Goal: Transaction & Acquisition: Purchase product/service

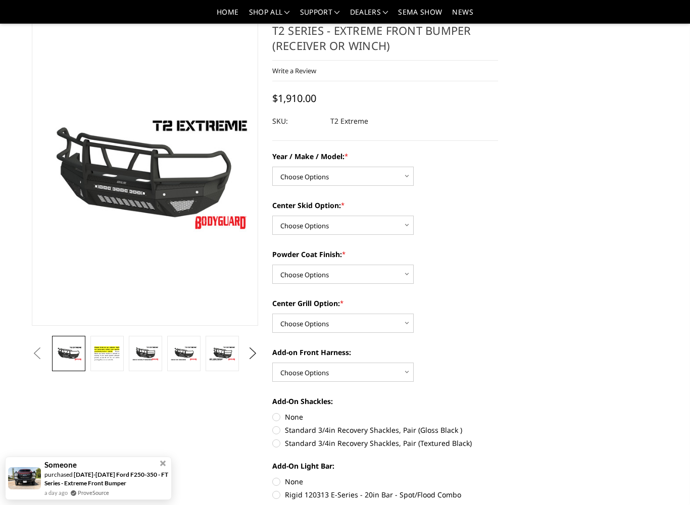
scroll to position [46, 0]
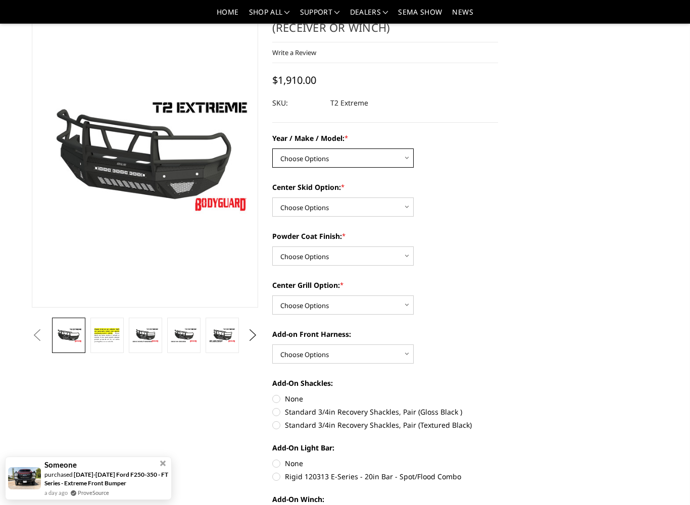
click at [384, 155] on select "Choose Options Chevrolet 19-21 1500 Chevrolet 15-19 2500 / 3500 Chevrolet 20-23…" at bounding box center [342, 157] width 141 height 19
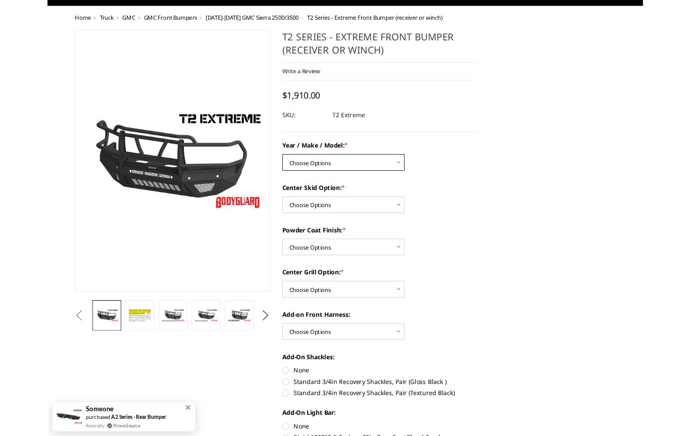
scroll to position [0, 0]
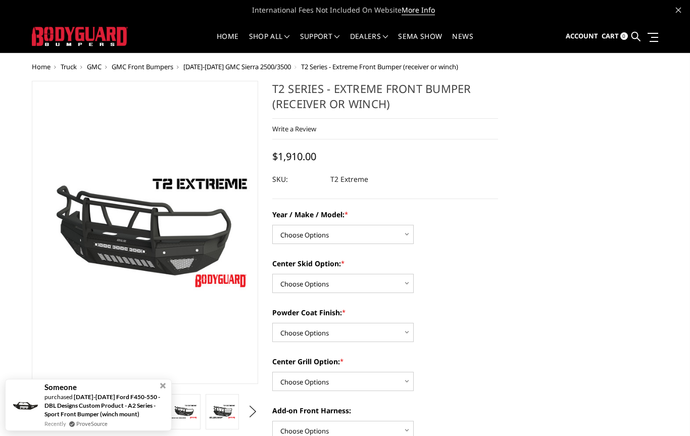
click at [48, 69] on span "Home" at bounding box center [41, 66] width 19 height 9
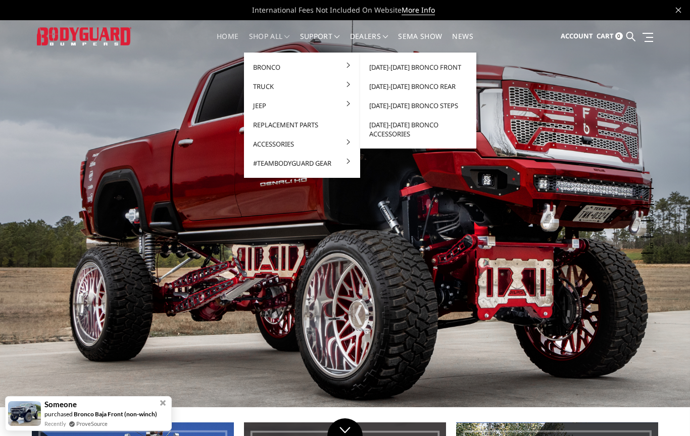
click at [443, 67] on link "[DATE]-[DATE] Bronco Front" at bounding box center [418, 67] width 108 height 19
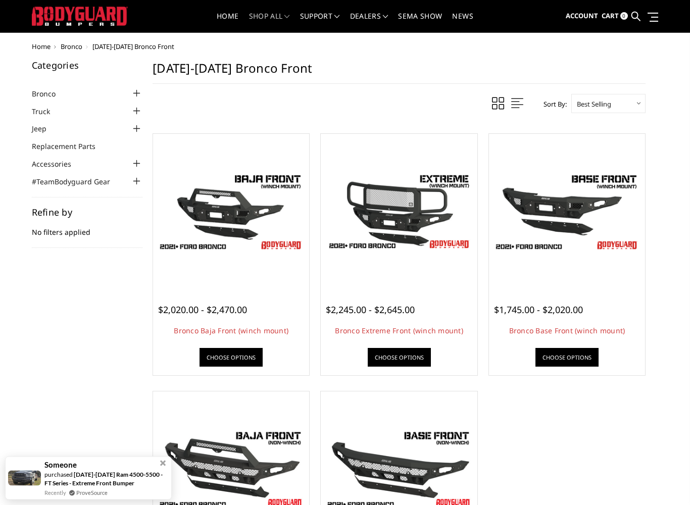
scroll to position [21, 0]
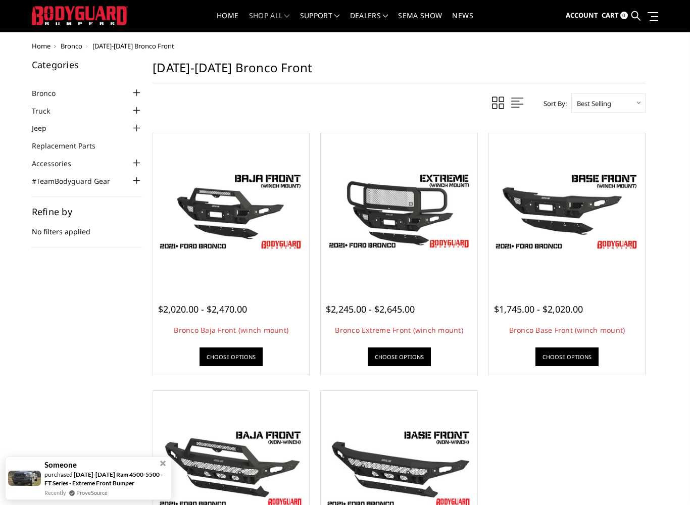
click at [418, 236] on img at bounding box center [398, 211] width 151 height 130
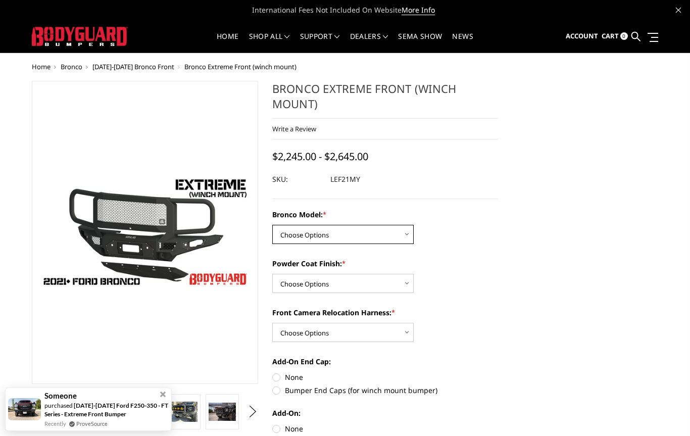
click at [374, 233] on select "Choose Options Base/Badlands/Wildtrak/etc. Raptor" at bounding box center [342, 234] width 141 height 19
select select "4018"
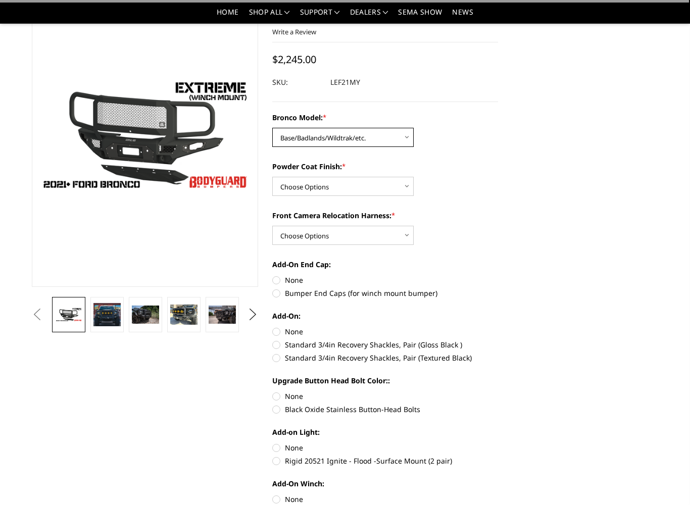
scroll to position [68, 0]
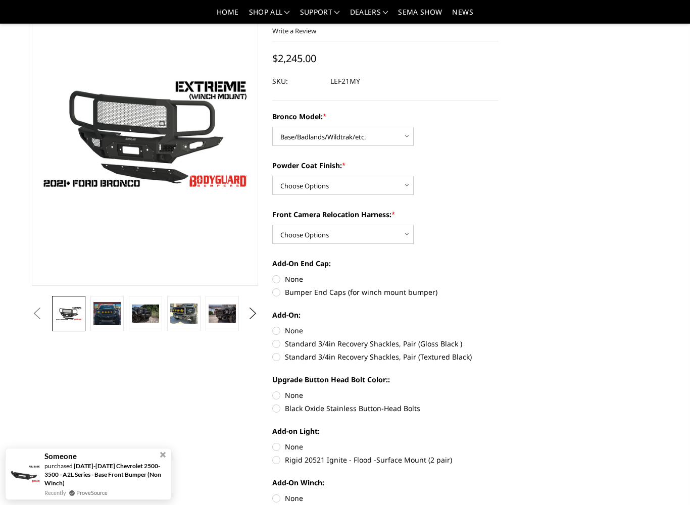
click at [386, 182] on select "Choose Options Bare Metal Textured Black Powder Coat" at bounding box center [342, 185] width 141 height 19
select select "4021"
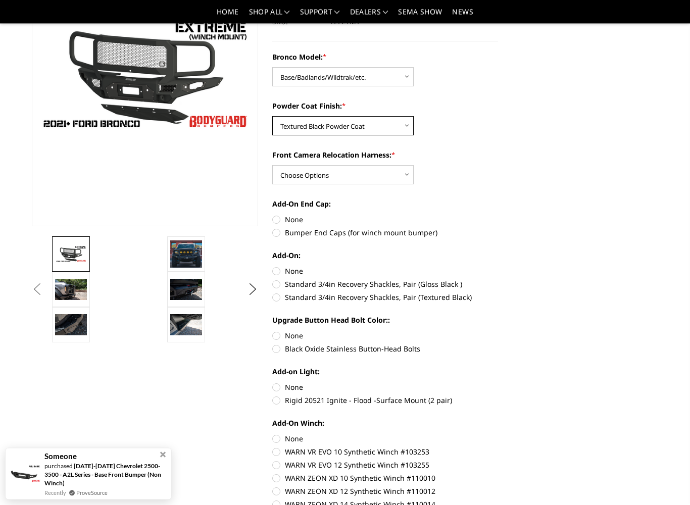
scroll to position [128, 0]
click at [391, 174] on select "Choose Options With Front Camera Relocation Harness Without Front Camera Reloca…" at bounding box center [342, 174] width 141 height 19
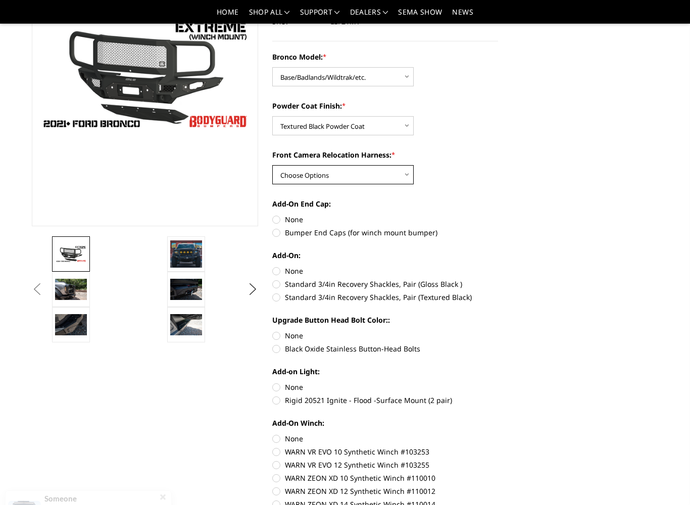
select select "4022"
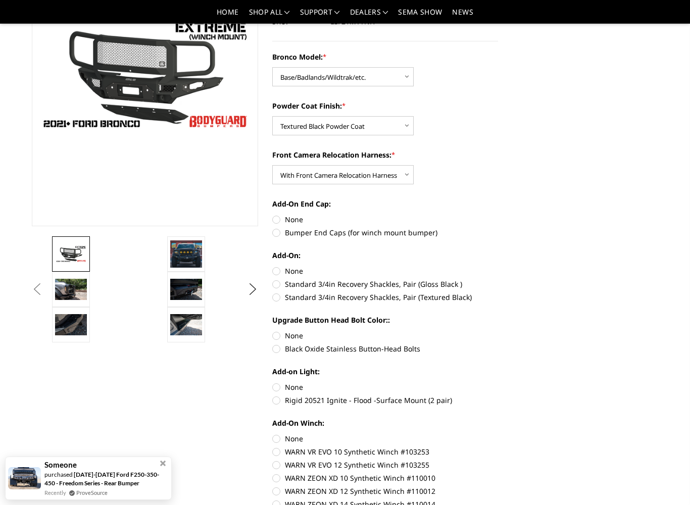
click at [282, 234] on label "Bumper End Caps (for winch mount bumper)" at bounding box center [385, 232] width 226 height 11
click at [498, 215] on input "Bumper End Caps (for winch mount bumper)" at bounding box center [498, 214] width 1 height 1
radio input "true"
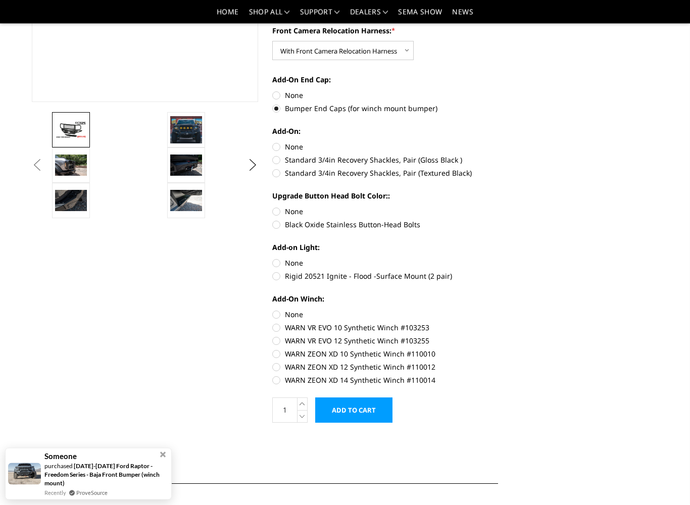
scroll to position [252, 0]
click at [281, 226] on label "Black Oxide Stainless Button-Head Bolts" at bounding box center [385, 224] width 226 height 11
click at [498, 207] on input "Black Oxide Stainless Button-Head Bolts" at bounding box center [498, 206] width 1 height 1
radio input "true"
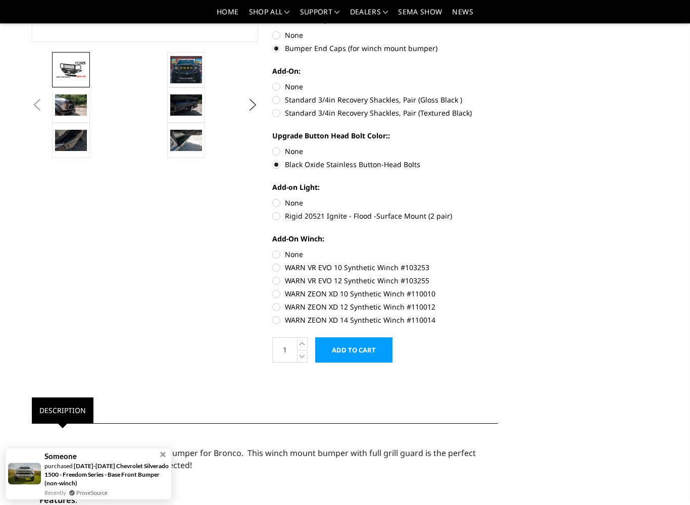
scroll to position [312, 0]
click at [280, 310] on label "WARN ZEON XD 12 Synthetic Winch #110012" at bounding box center [385, 306] width 226 height 11
click at [498, 289] on input "WARN ZEON XD 12 Synthetic Winch #110012" at bounding box center [498, 288] width 1 height 1
radio input "true"
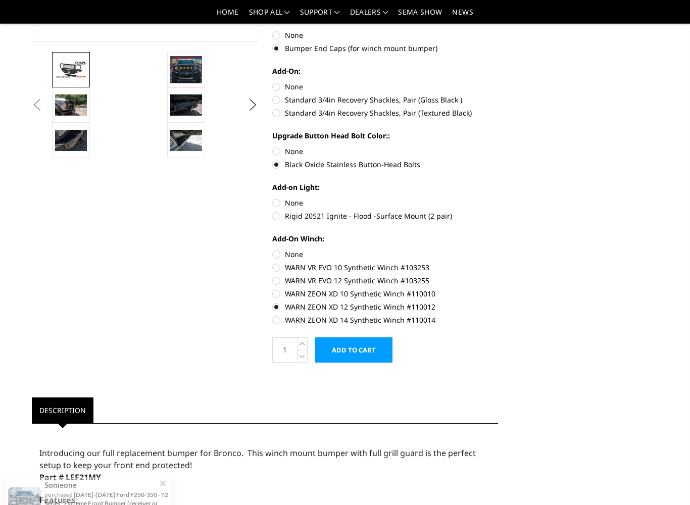
click at [274, 202] on label "None" at bounding box center [385, 202] width 226 height 11
click at [273, 198] on input "None" at bounding box center [272, 197] width 1 height 1
radio input "true"
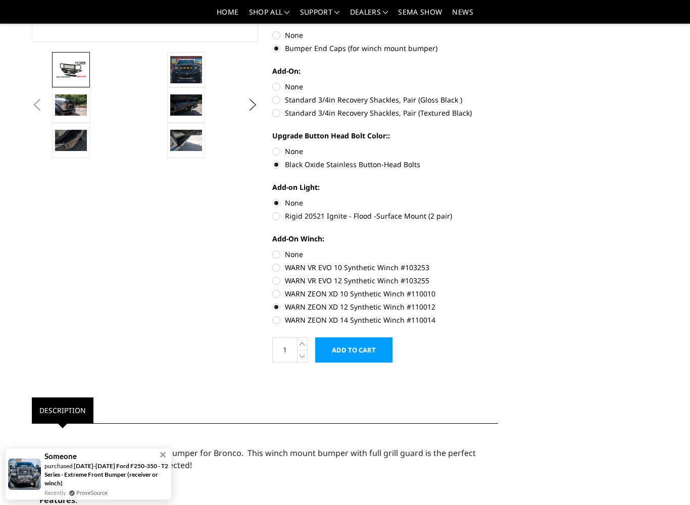
click at [369, 348] on input "Add to Cart" at bounding box center [353, 349] width 77 height 25
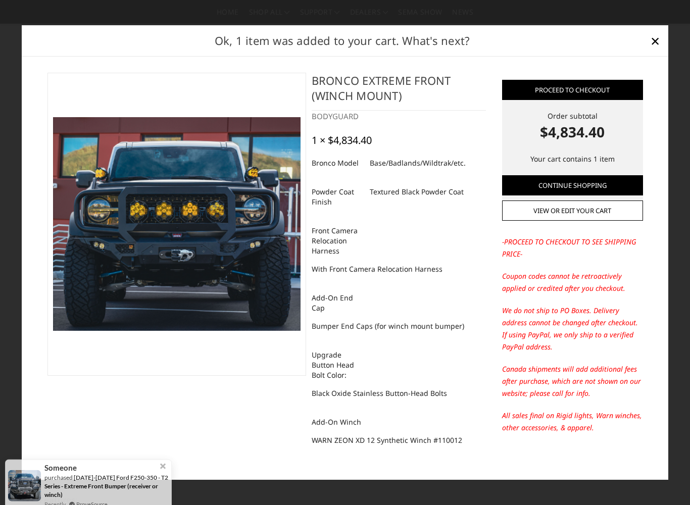
click at [217, 225] on img at bounding box center [176, 223] width 247 height 213
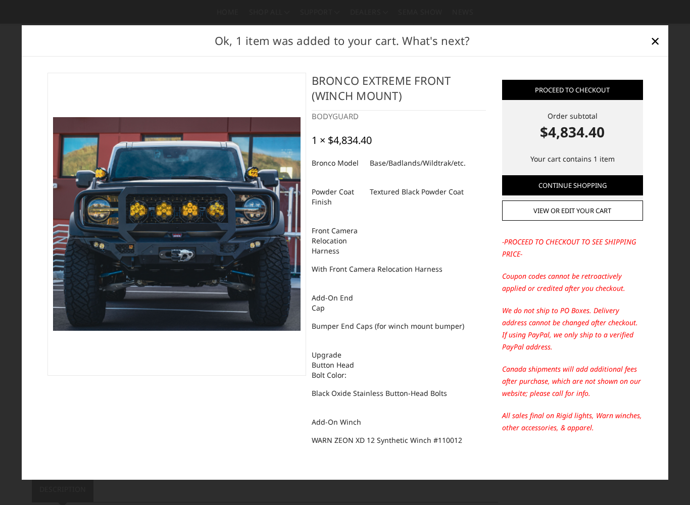
scroll to position [0, 0]
click at [655, 43] on span "×" at bounding box center [654, 41] width 9 height 22
